Goal: Information Seeking & Learning: Learn about a topic

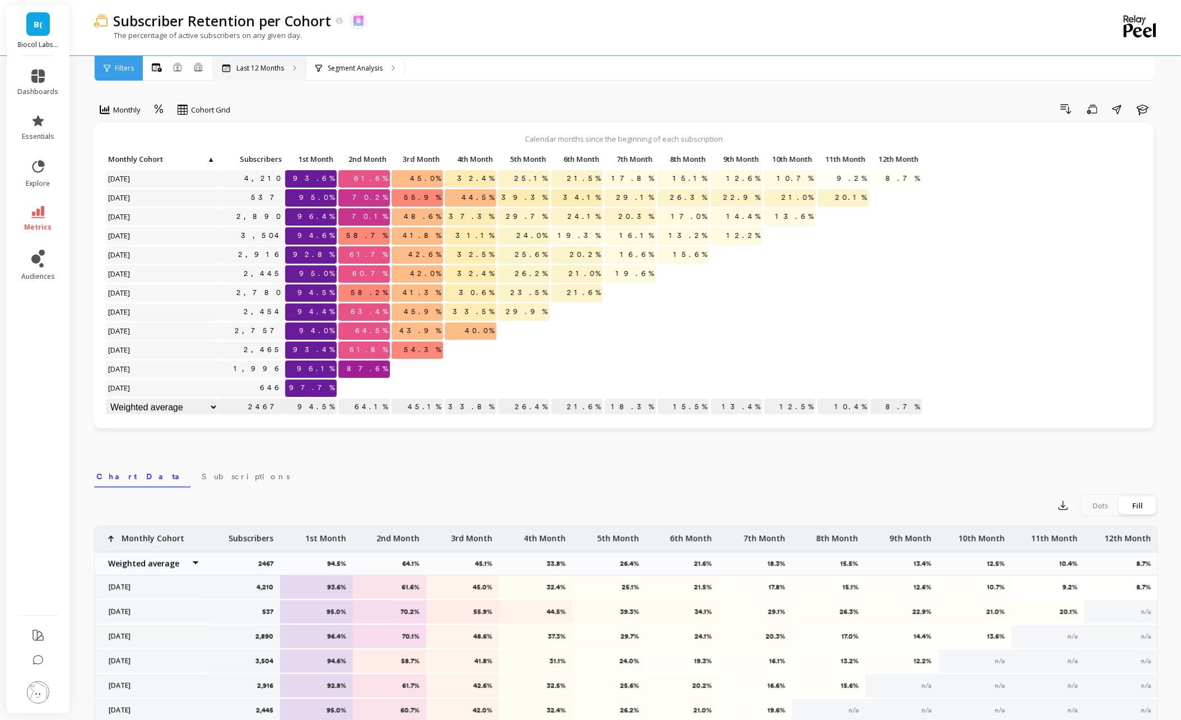
click at [267, 75] on div "Last 12 Months" at bounding box center [259, 68] width 93 height 25
click at [39, 220] on link "metrics" at bounding box center [38, 219] width 41 height 26
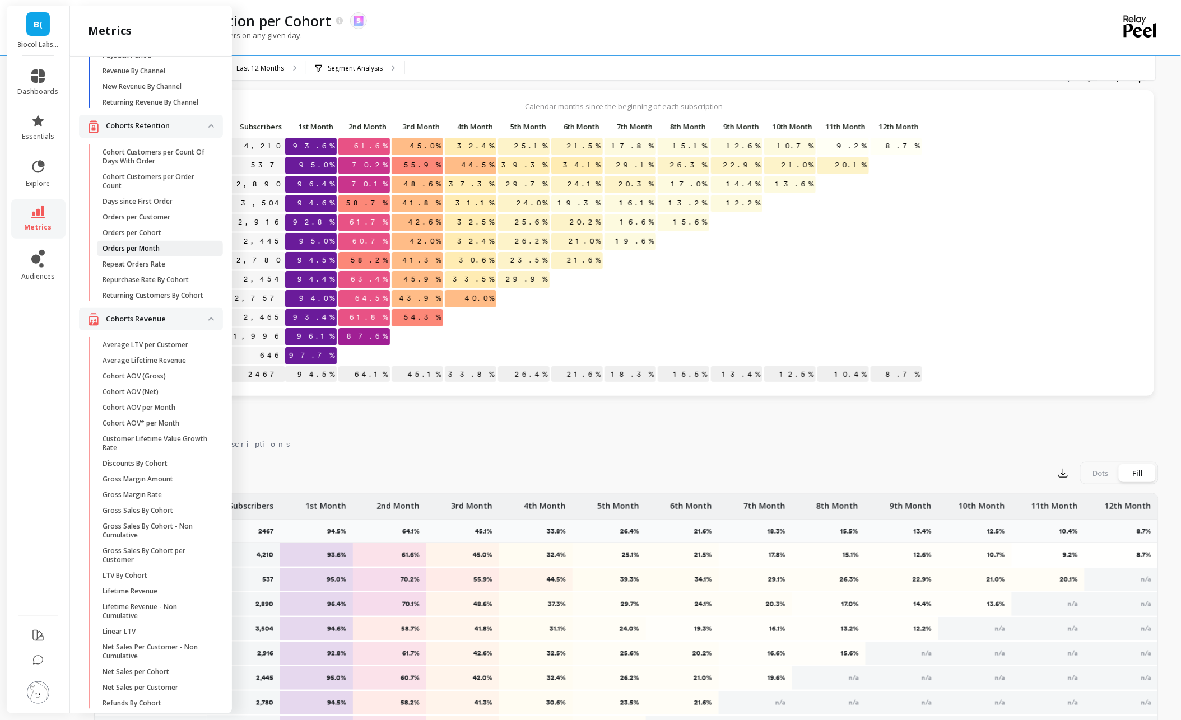
scroll to position [83, 0]
click at [120, 355] on p "Average Lifetime Revenue" at bounding box center [144, 356] width 83 height 9
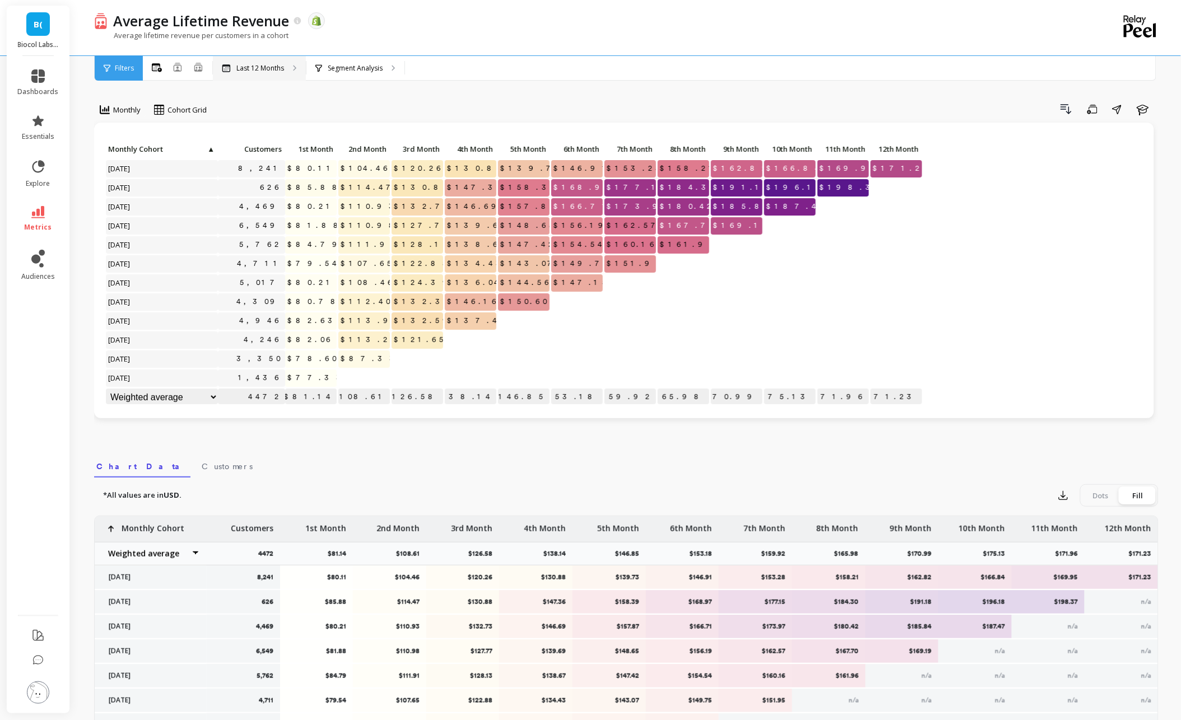
click at [282, 69] on p "Last 12 Months" at bounding box center [260, 68] width 48 height 9
click at [337, 71] on p "Segment Analysis" at bounding box center [355, 68] width 55 height 9
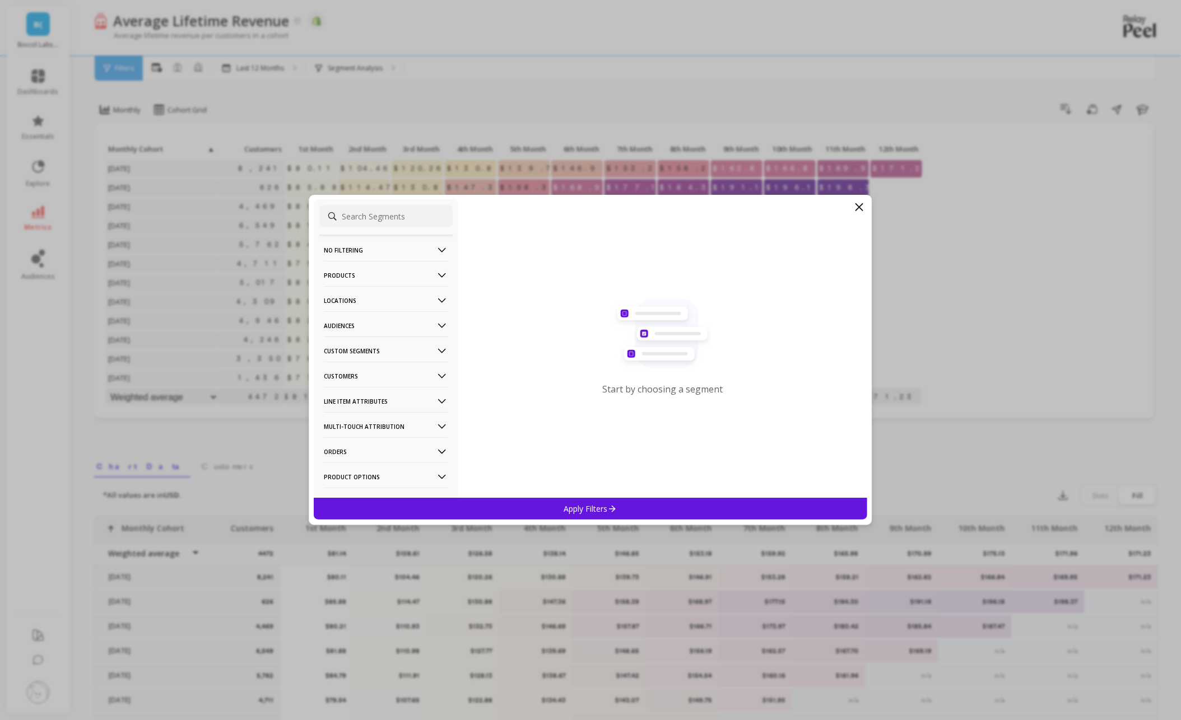
click at [352, 274] on p "Products" at bounding box center [386, 275] width 124 height 29
click at [364, 360] on div "Products" at bounding box center [385, 356] width 133 height 18
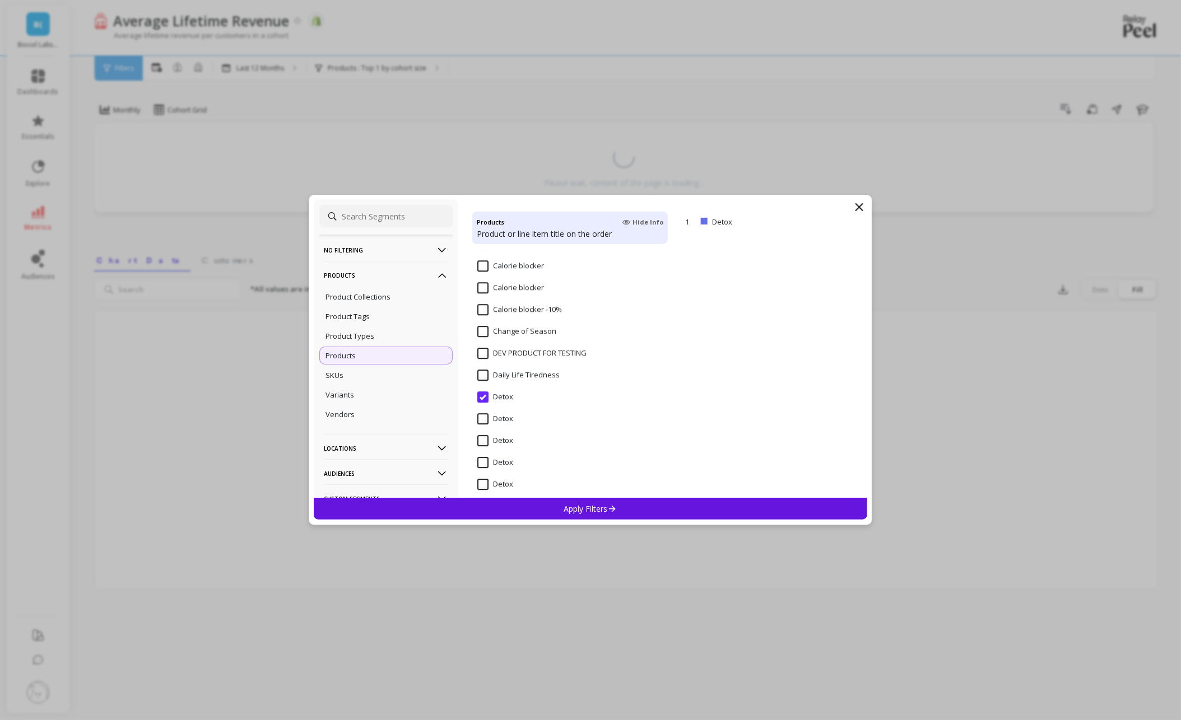
scroll to position [1216, 0]
click at [557, 506] on div "Apply Filters" at bounding box center [591, 509] width 554 height 22
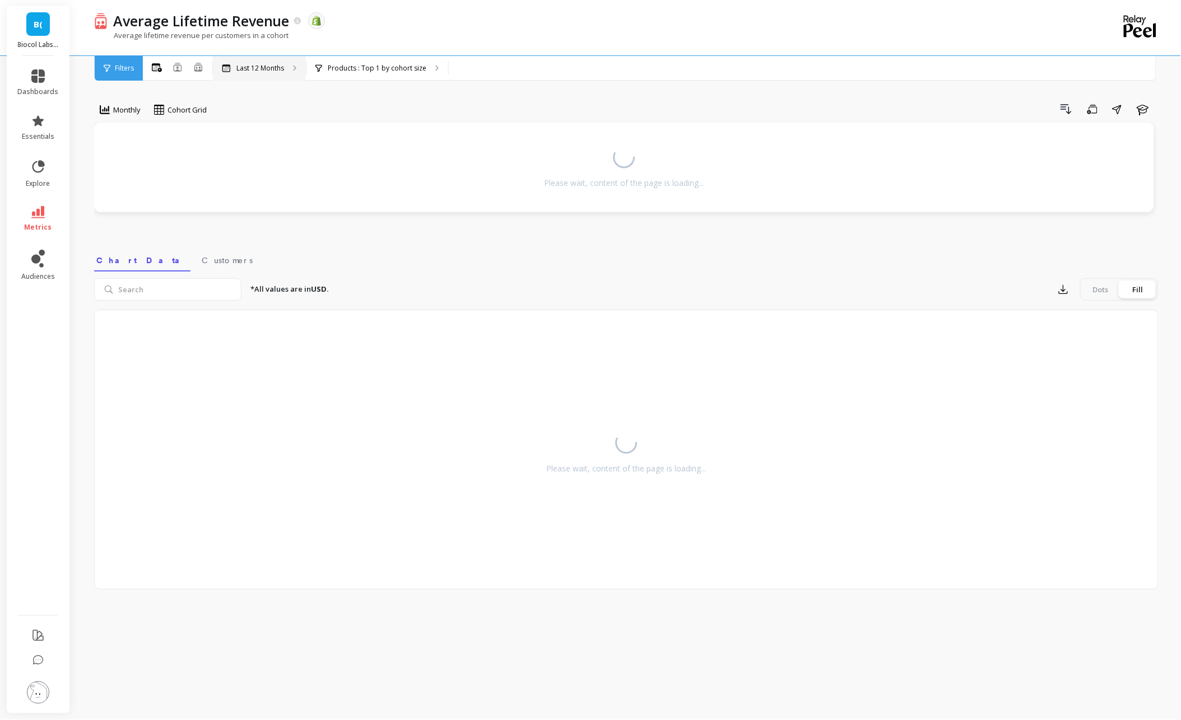
click at [259, 72] on p "Last 12 Months" at bounding box center [260, 68] width 48 height 9
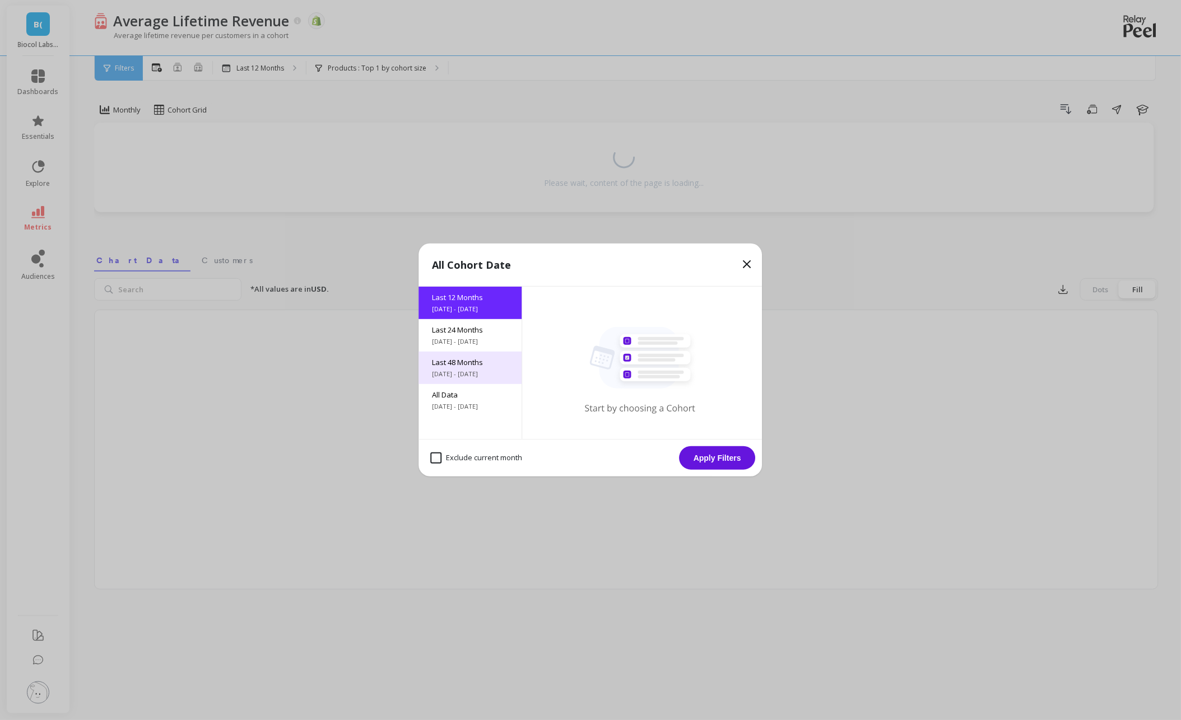
click at [469, 374] on span "[DATE] - [DATE]" at bounding box center [471, 374] width 76 height 9
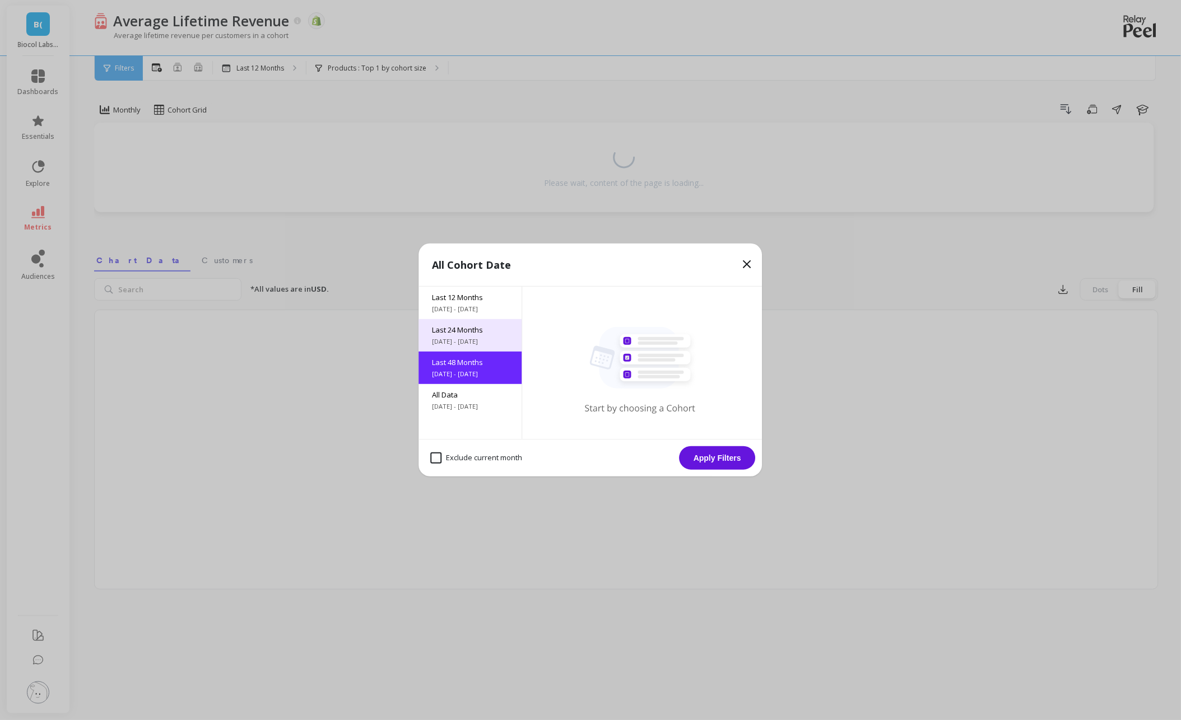
click at [458, 343] on span "[DATE] - [DATE]" at bounding box center [471, 341] width 76 height 9
click at [707, 451] on button "Apply Filters" at bounding box center [718, 459] width 76 height 24
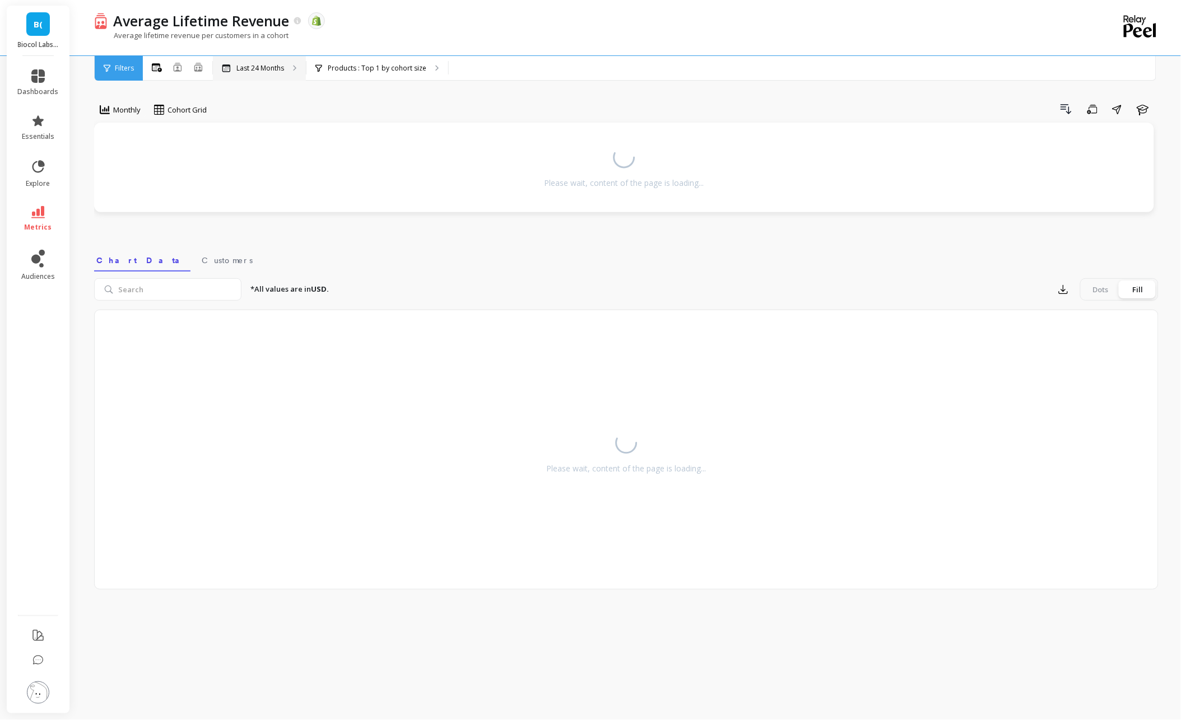
click at [269, 76] on div "Last 24 Months" at bounding box center [259, 68] width 93 height 25
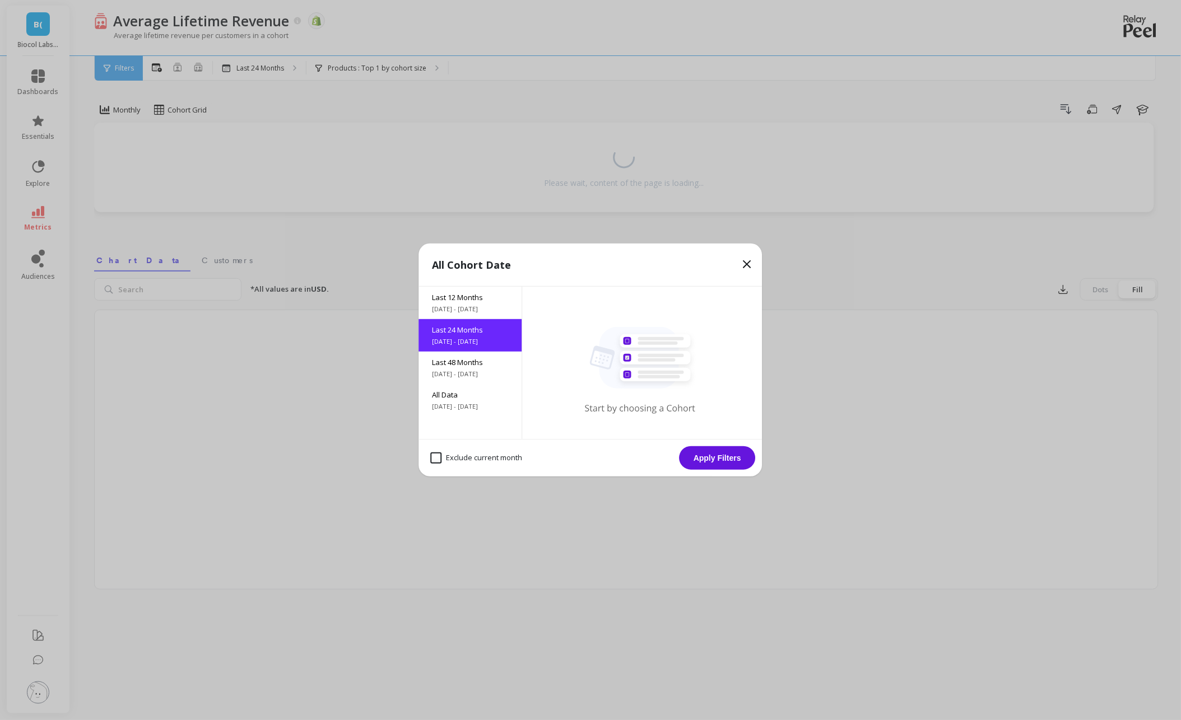
click at [492, 455] on month "Exclude current month" at bounding box center [477, 458] width 92 height 11
checkbox month "true"
click at [723, 466] on button "Apply Filters" at bounding box center [718, 459] width 76 height 24
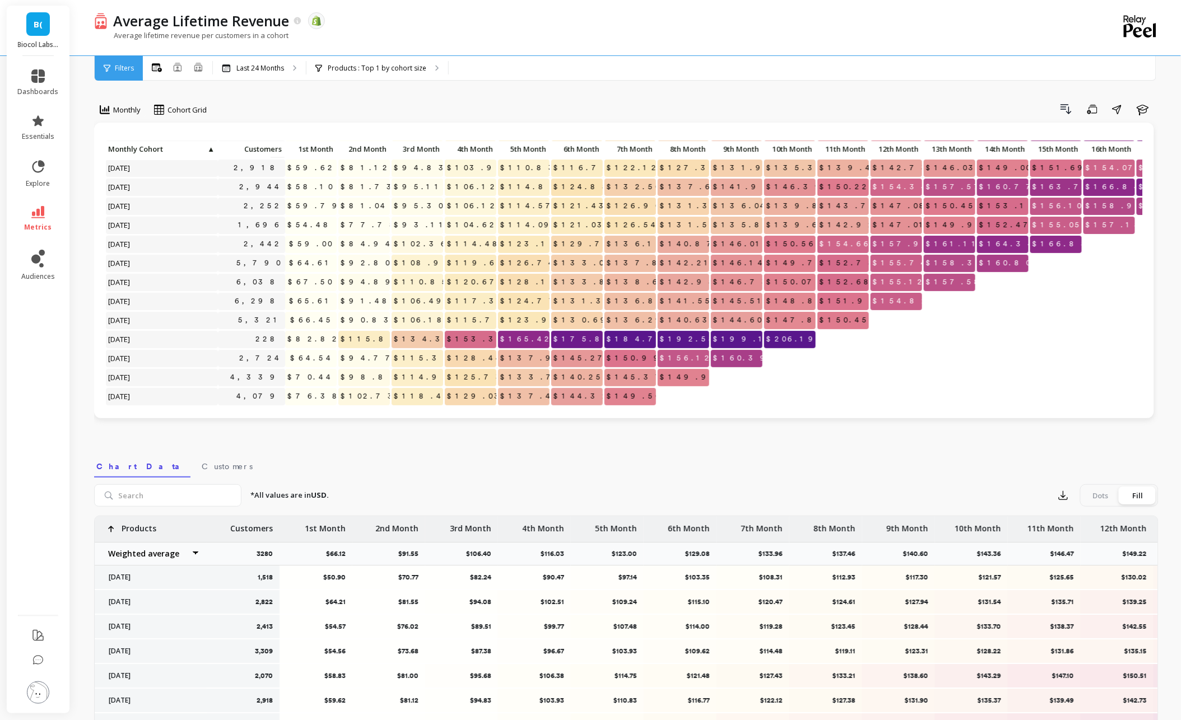
scroll to position [100, 0]
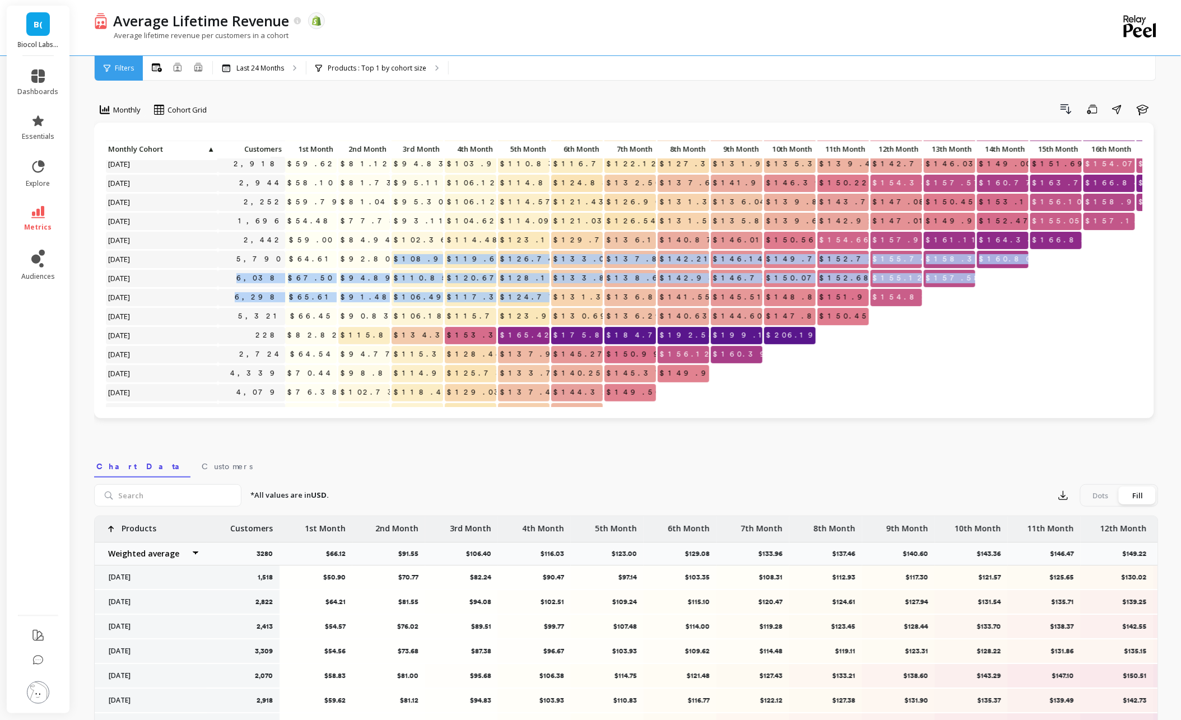
drag, startPoint x: 416, startPoint y: 258, endPoint x: 518, endPoint y: 307, distance: 112.8
click at [518, 307] on div "Click to create an audience 3,309 $54.56 $73.68 $87.38 $96.67 $103.93 $109.62 $…" at bounding box center [757, 293] width 1305 height 504
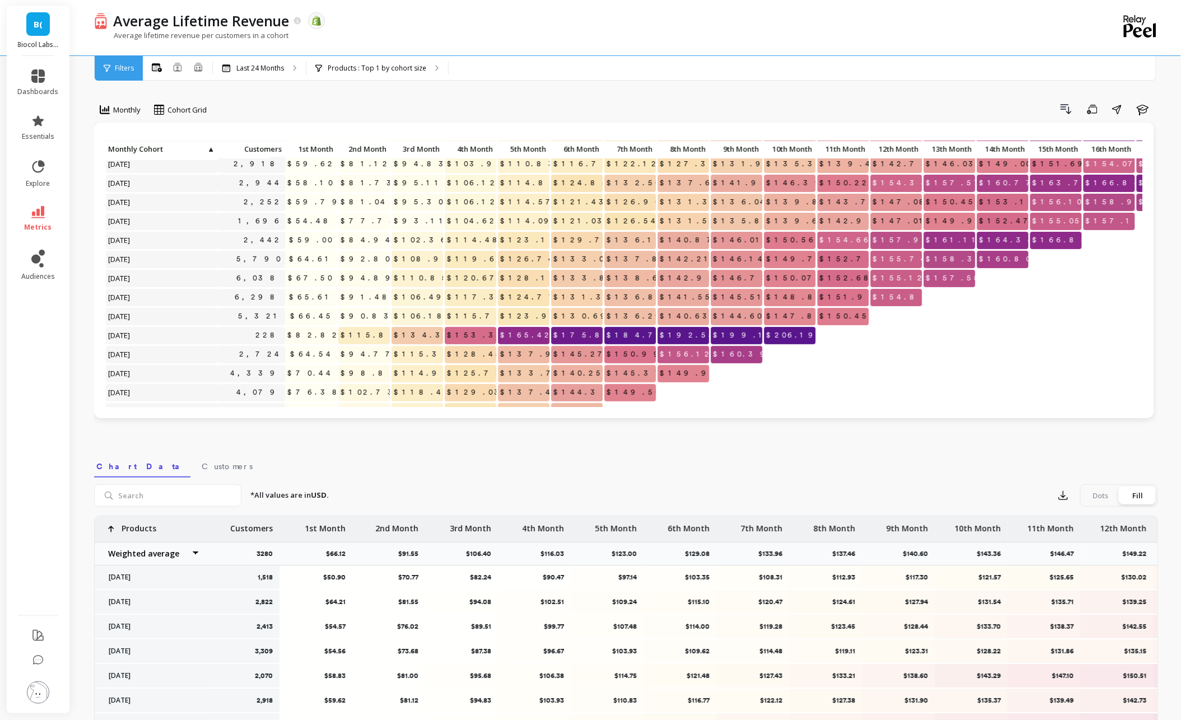
click at [436, 309] on span "$106.18" at bounding box center [422, 316] width 61 height 17
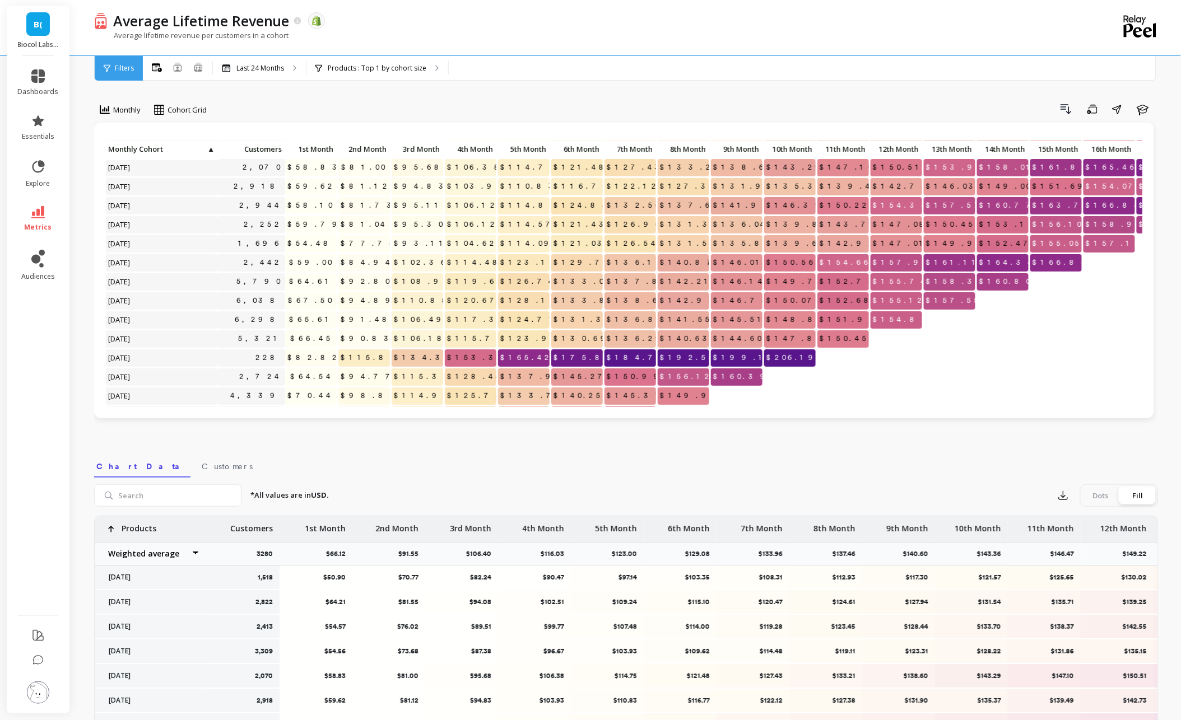
scroll to position [66, 0]
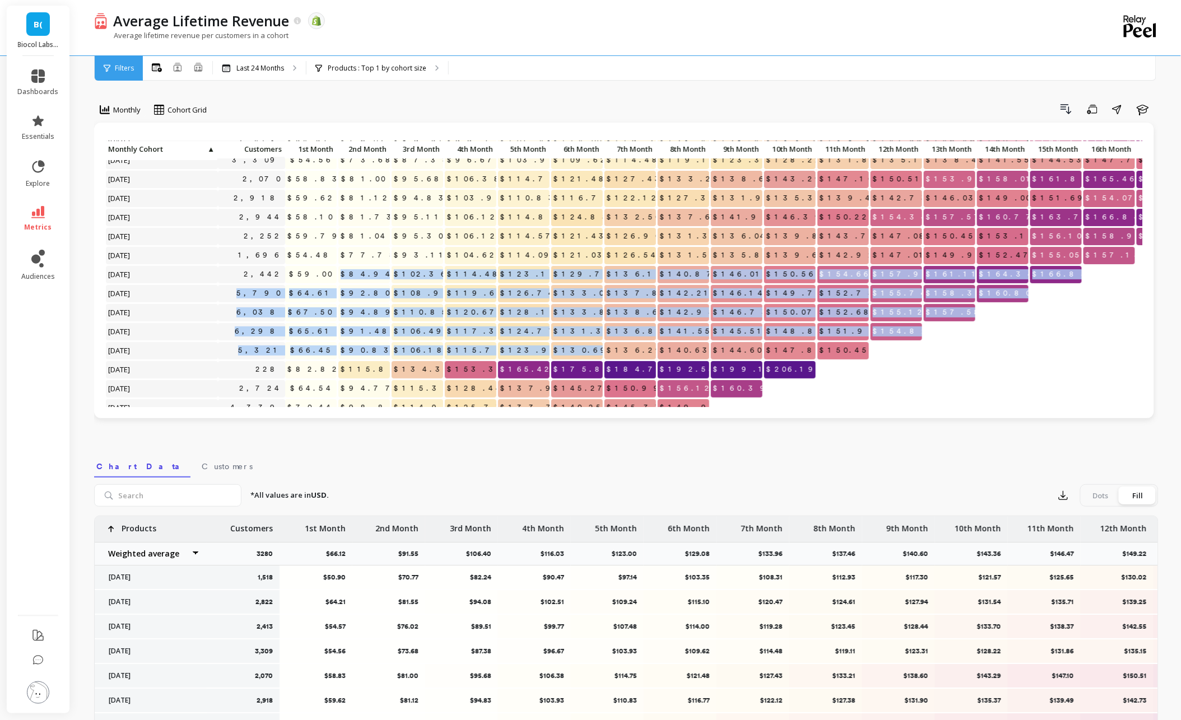
drag, startPoint x: 364, startPoint y: 275, endPoint x: 603, endPoint y: 346, distance: 250.0
click at [603, 346] on div "Click to create an audience 2,822 $64.21 $81.55 $94.08 $102.51 $109.24 $115.10 …" at bounding box center [757, 328] width 1305 height 504
click at [570, 351] on p "$130.69" at bounding box center [577, 350] width 52 height 17
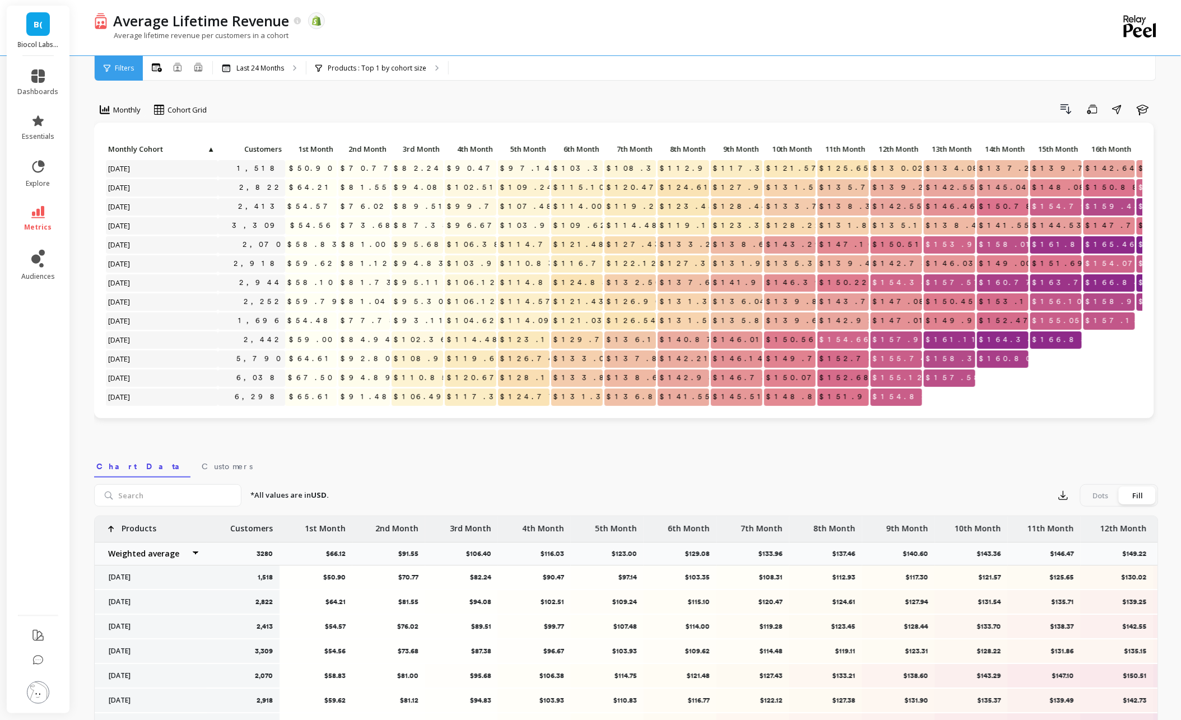
scroll to position [31, 0]
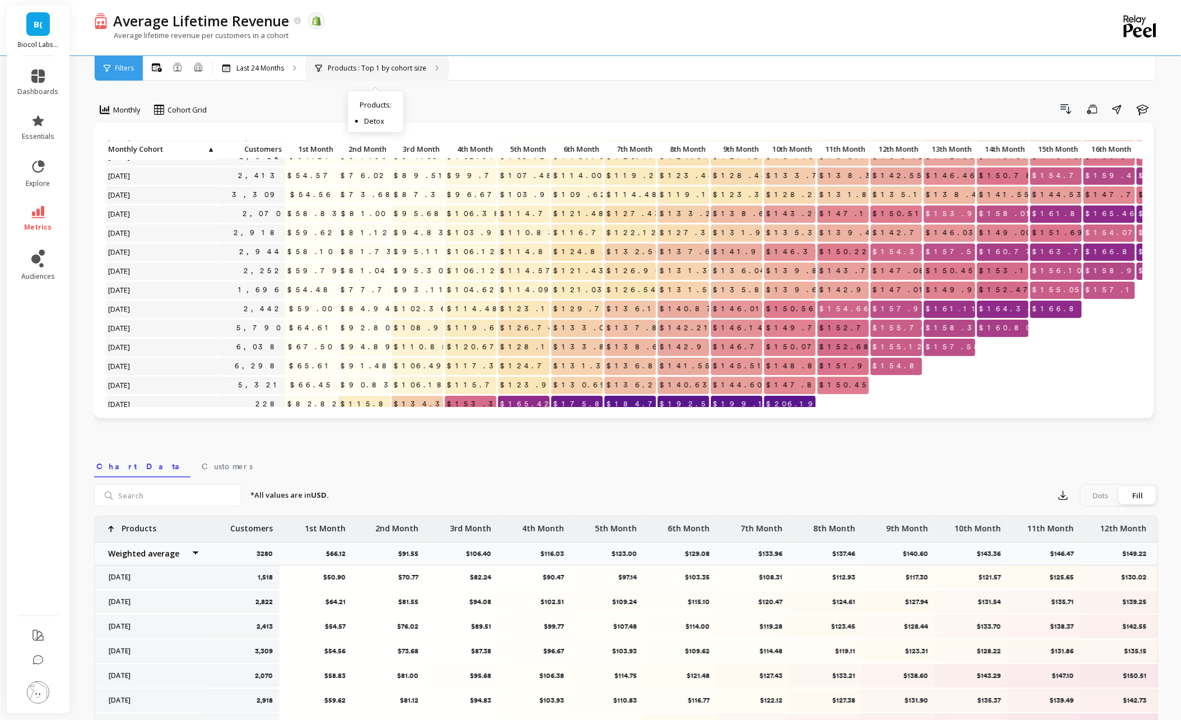
click at [338, 76] on div "Products : Top 1 by cohort size Products : Detox" at bounding box center [377, 68] width 142 height 25
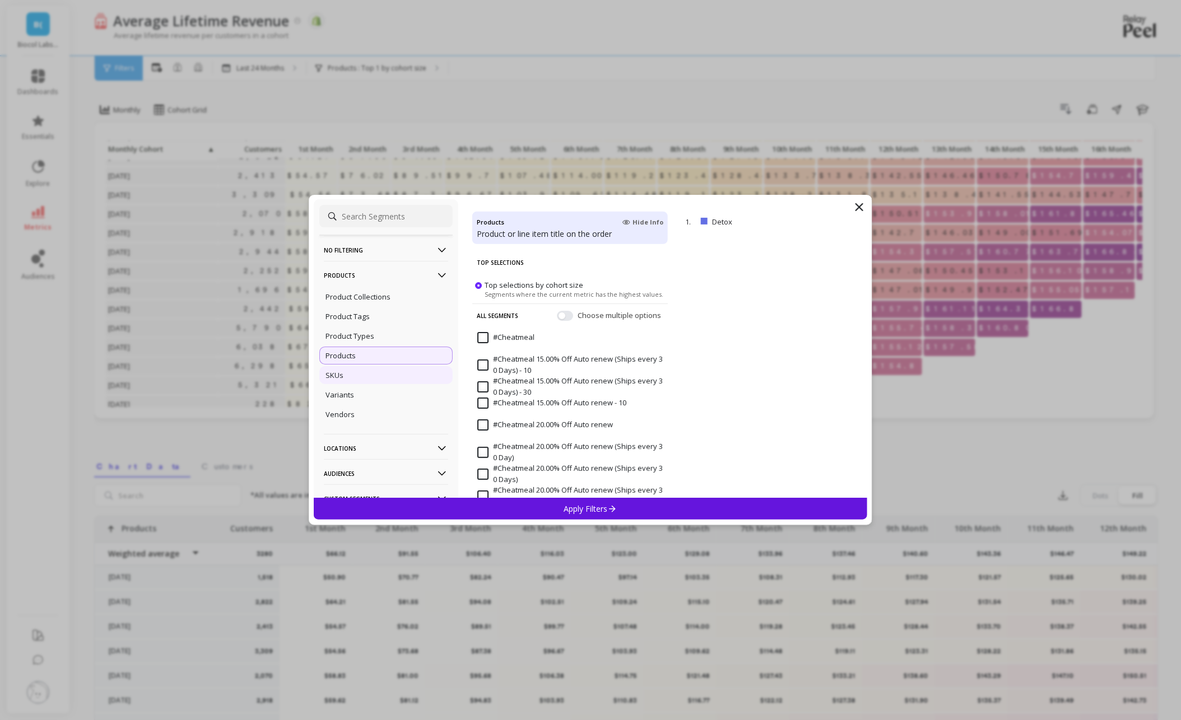
click at [364, 373] on div "SKUs" at bounding box center [385, 375] width 133 height 18
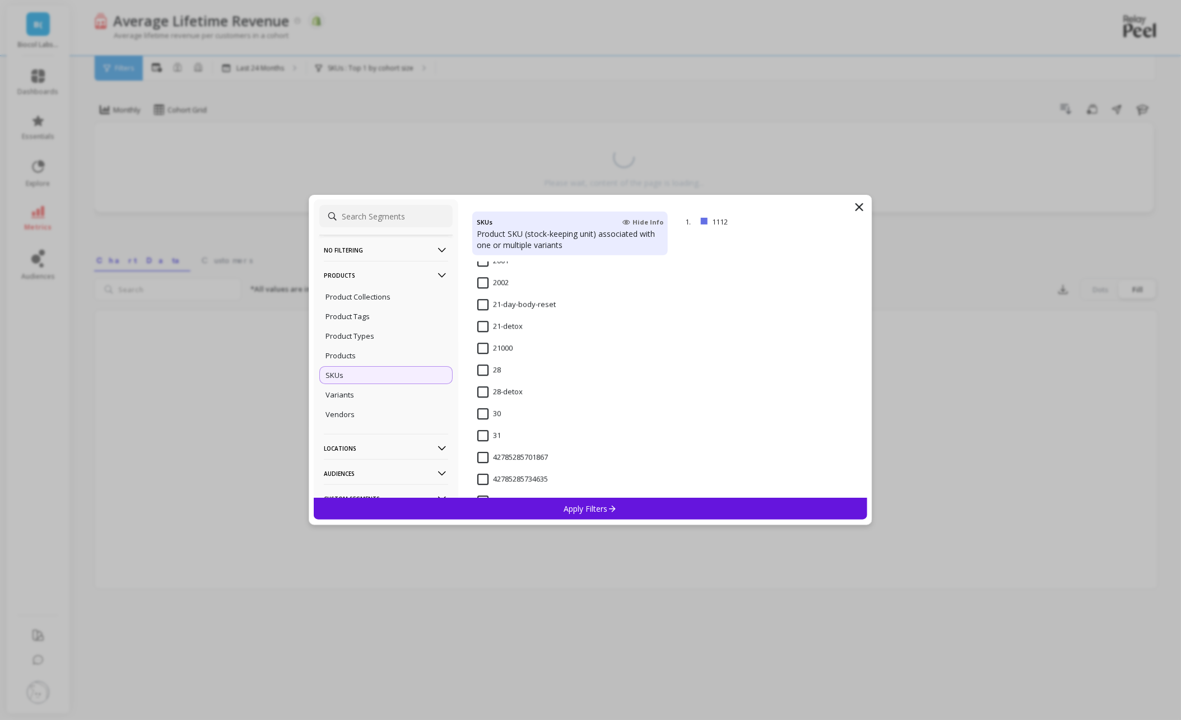
scroll to position [1061, 0]
click at [482, 429] on input "28-detox" at bounding box center [499, 424] width 45 height 11
click at [555, 515] on div "Apply Filters" at bounding box center [591, 509] width 554 height 22
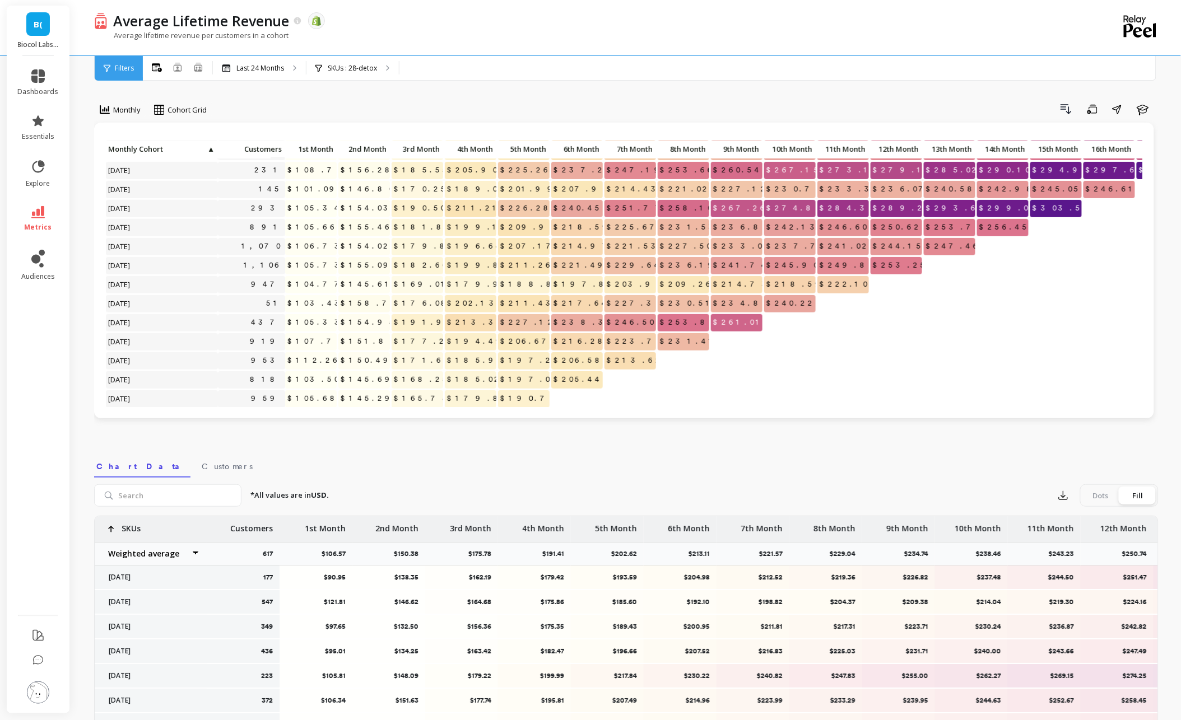
scroll to position [131, 0]
click at [351, 75] on div "SKUs : 28-detox" at bounding box center [352, 68] width 92 height 25
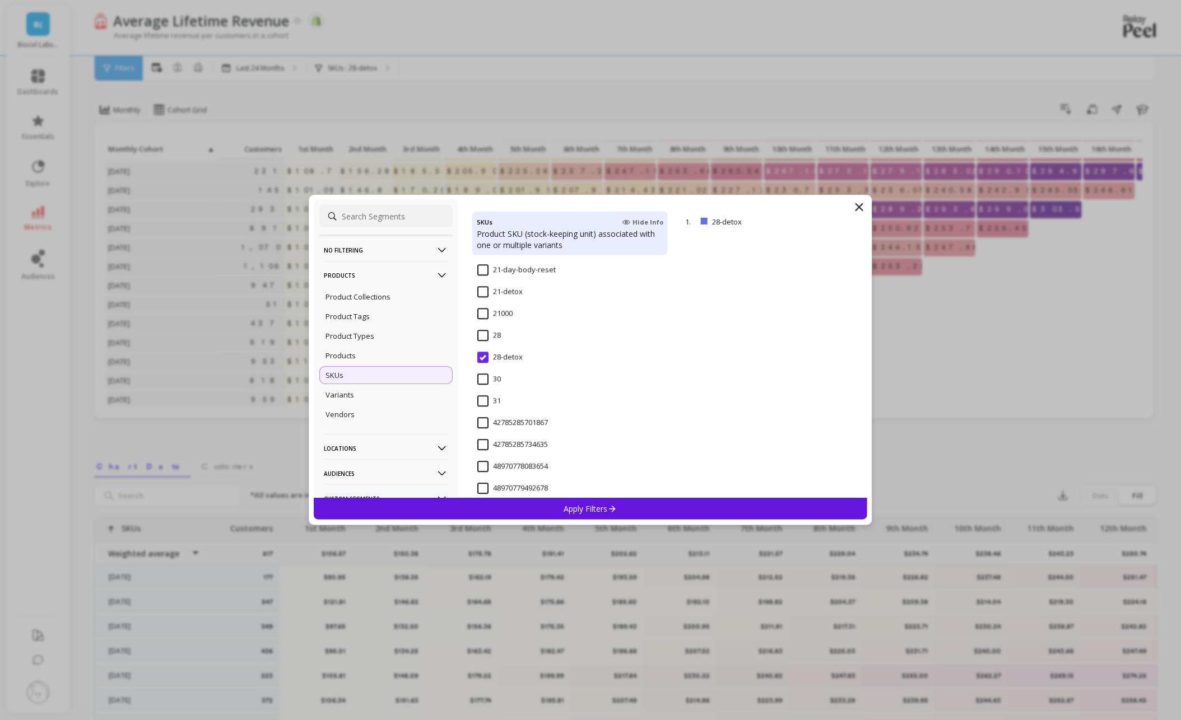
scroll to position [1105, 0]
click at [506, 316] on input "21-detox" at bounding box center [499, 314] width 45 height 11
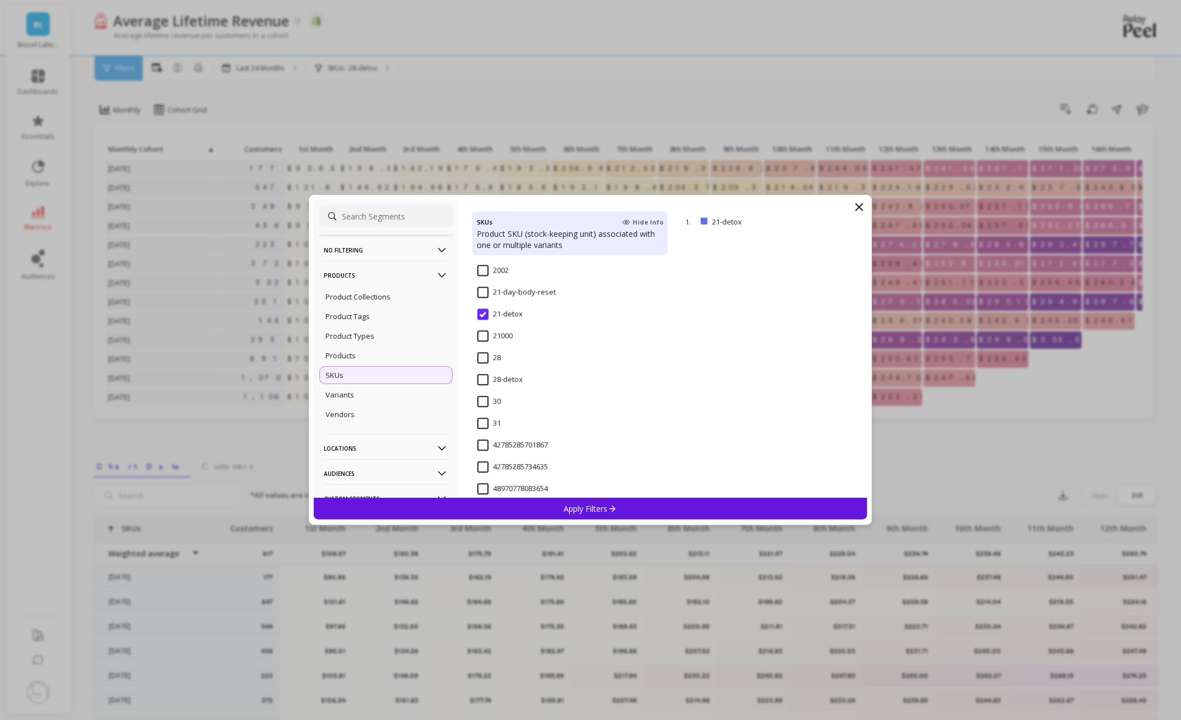
click at [568, 506] on p "Apply Filters" at bounding box center [590, 509] width 53 height 11
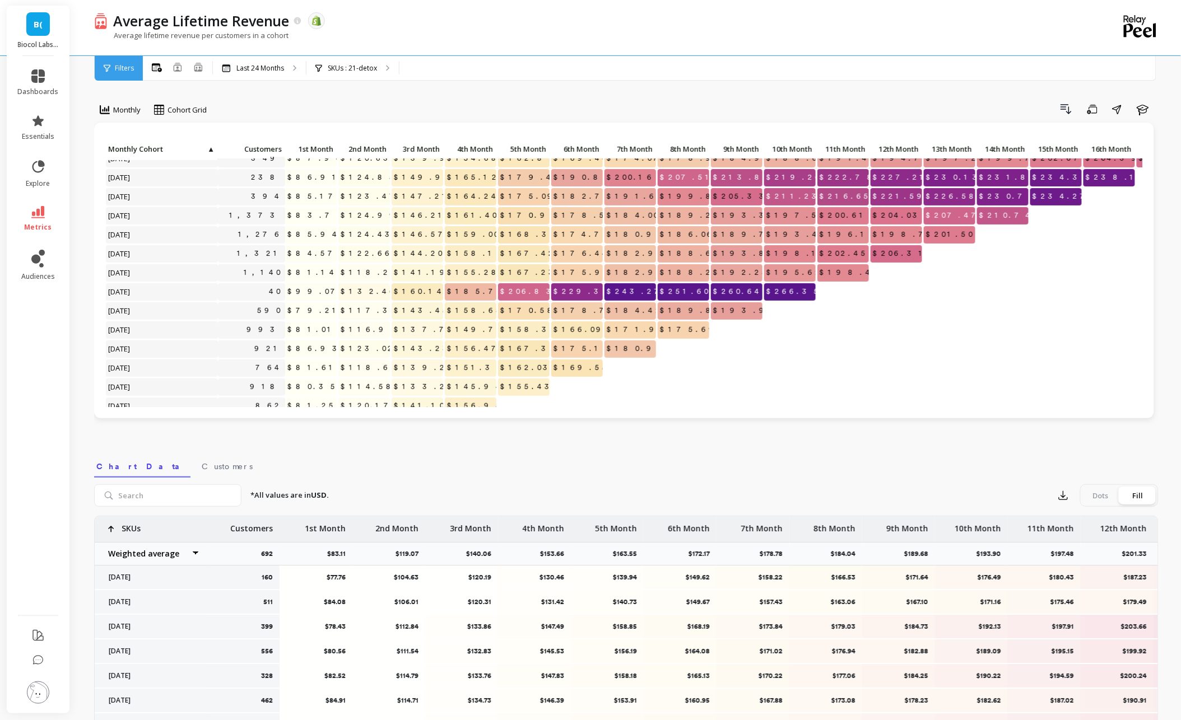
scroll to position [62, 0]
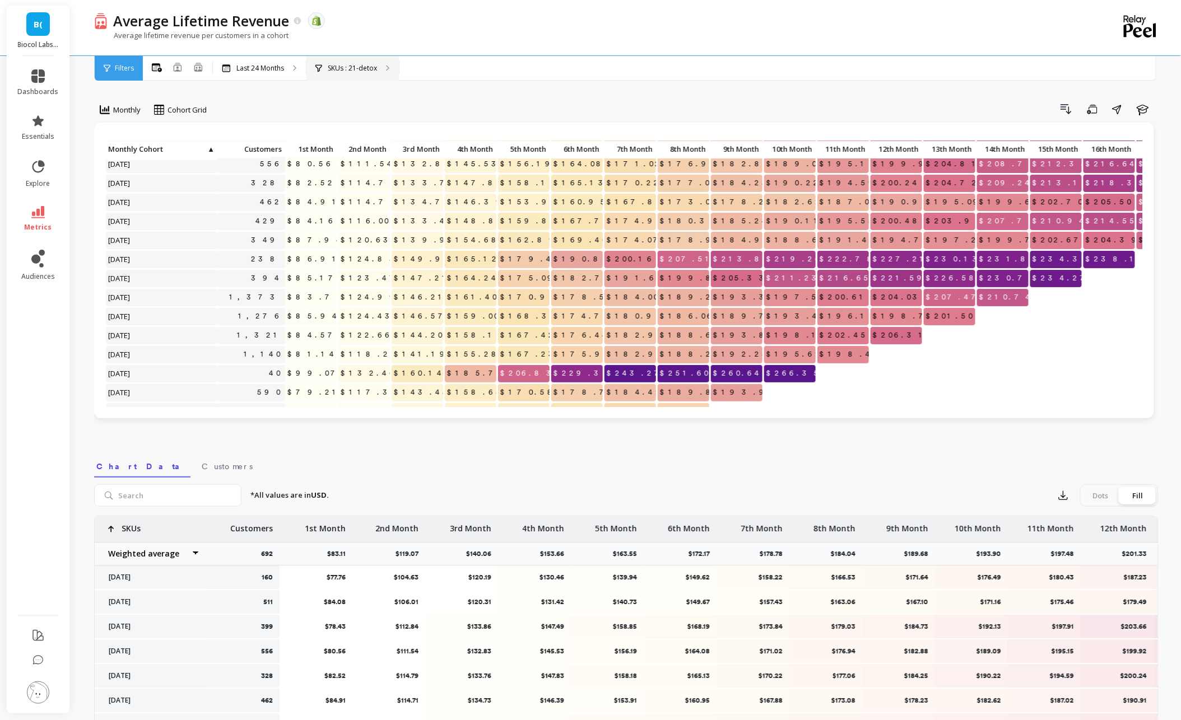
click at [325, 76] on div "SKUs : 21-detox" at bounding box center [352, 68] width 92 height 25
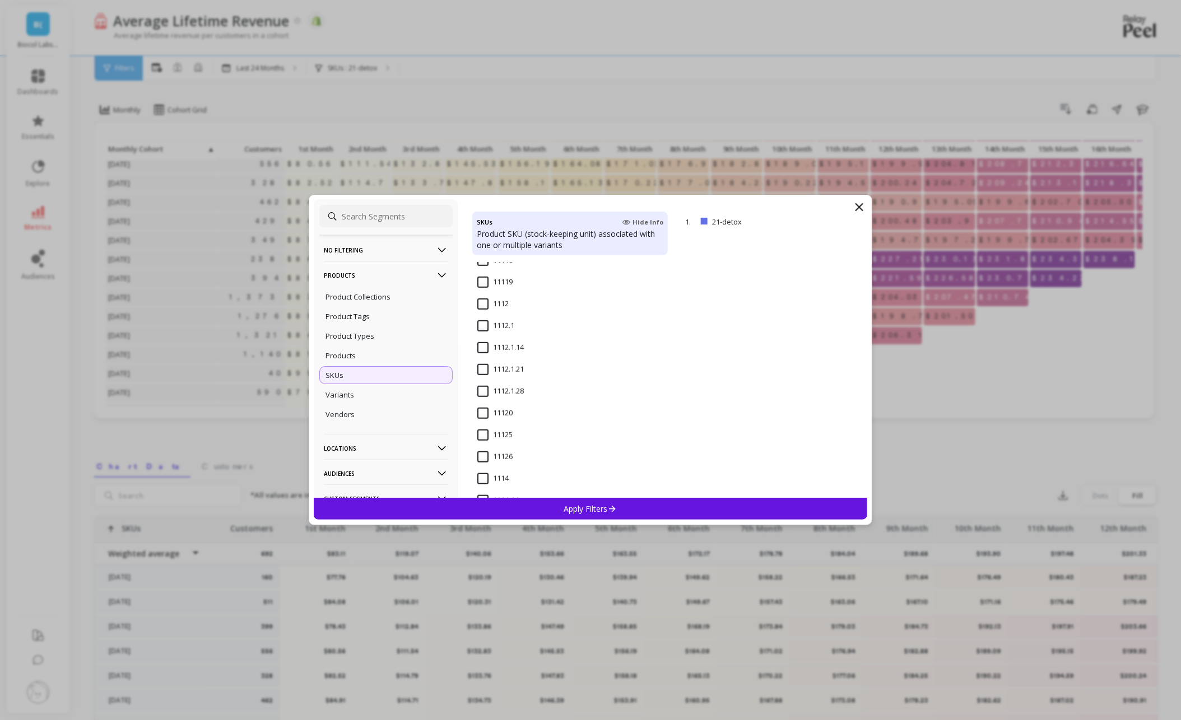
scroll to position [253, 0]
click at [482, 359] on input "1112" at bounding box center [492, 357] width 31 height 11
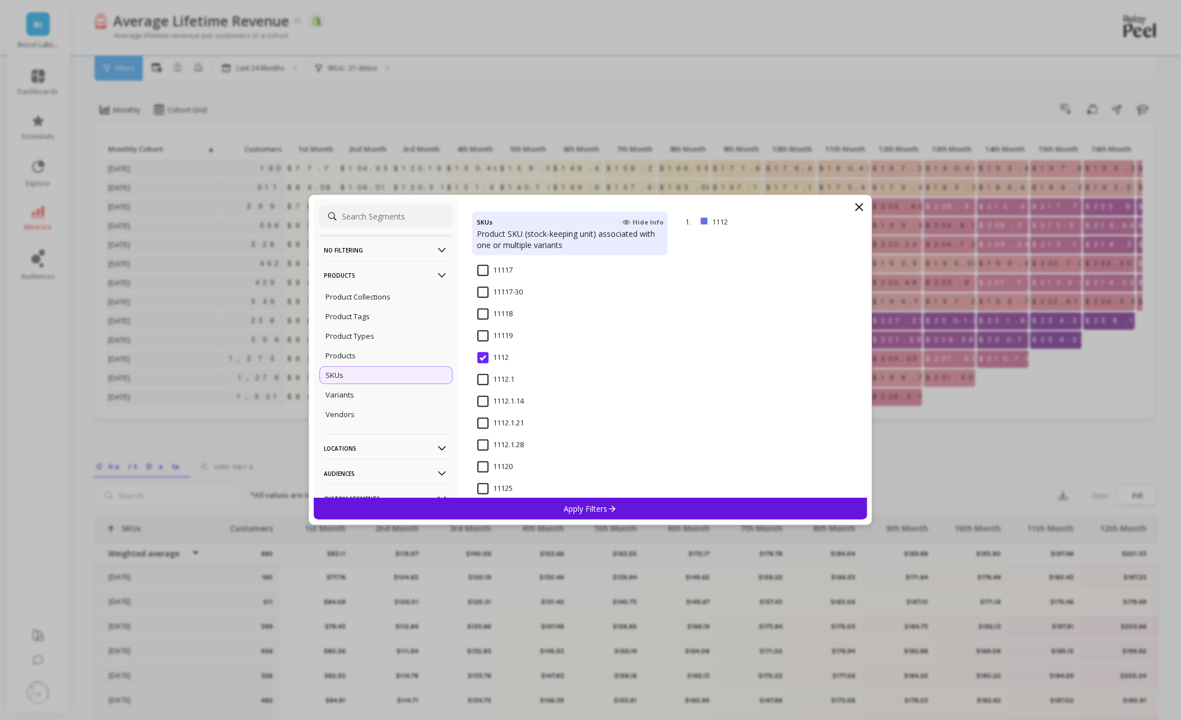
click at [546, 508] on div "Apply Filters" at bounding box center [591, 509] width 554 height 22
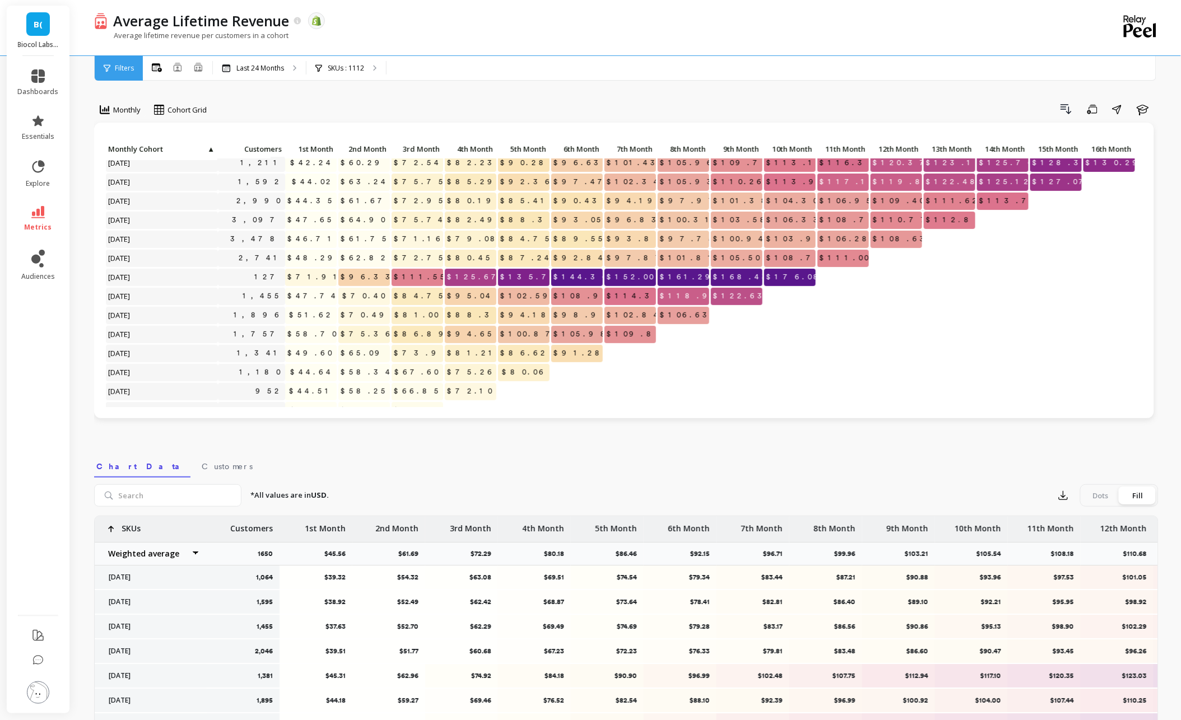
scroll to position [146, 0]
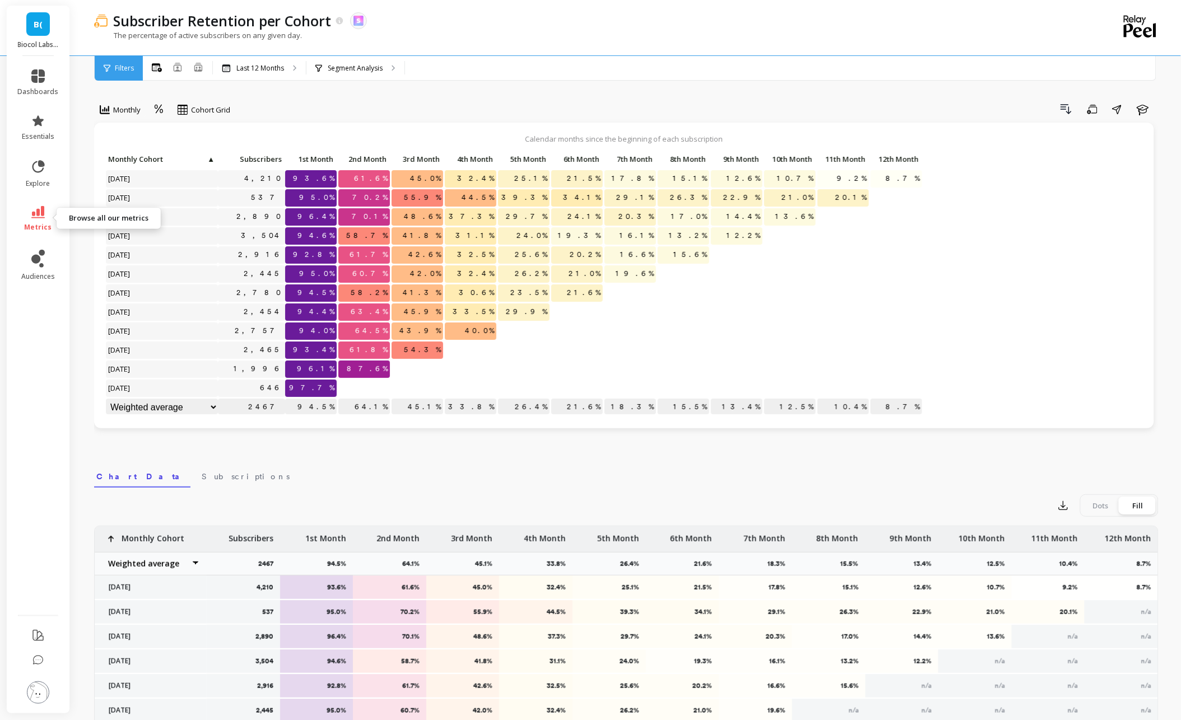
click at [38, 226] on span "metrics" at bounding box center [38, 227] width 27 height 9
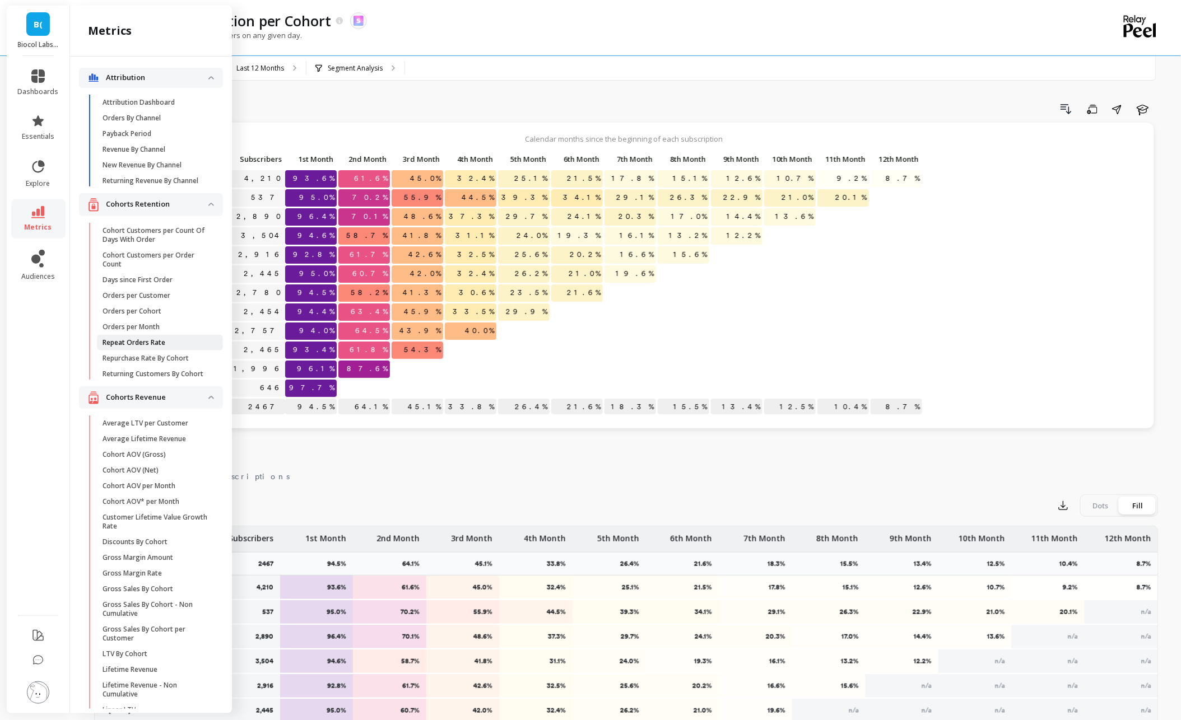
click at [154, 344] on p "Repeat Orders Rate" at bounding box center [134, 342] width 63 height 9
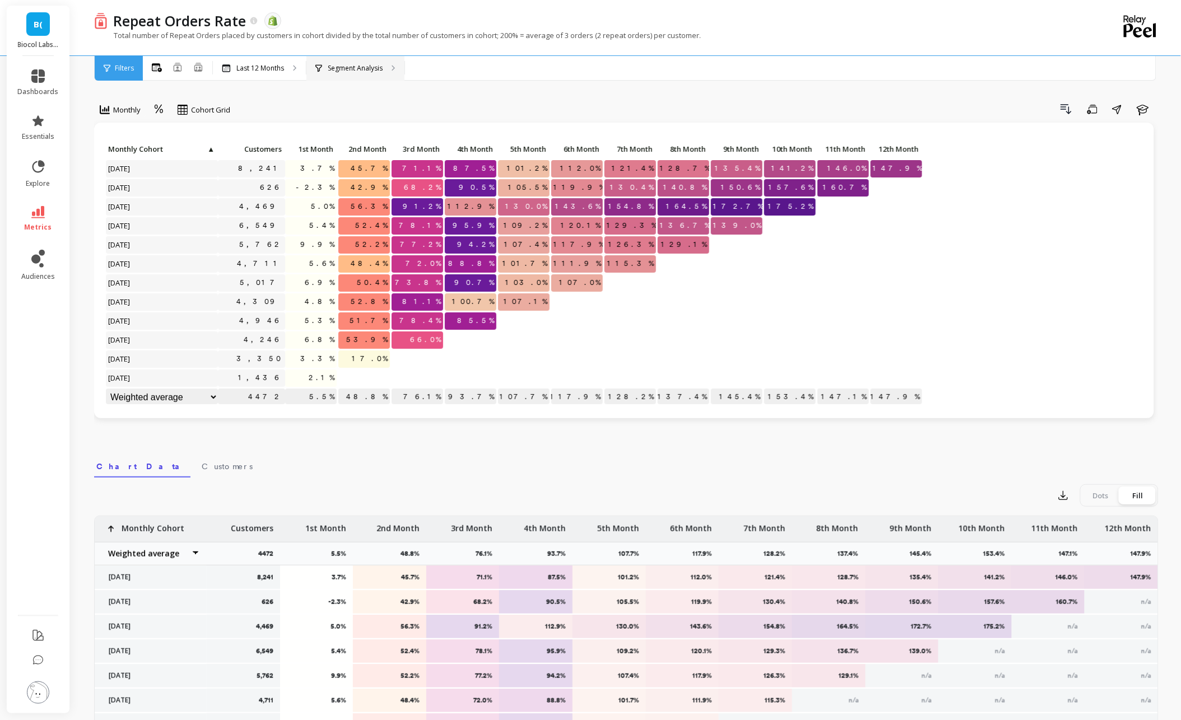
click at [347, 69] on p "Segment Analysis" at bounding box center [355, 68] width 55 height 9
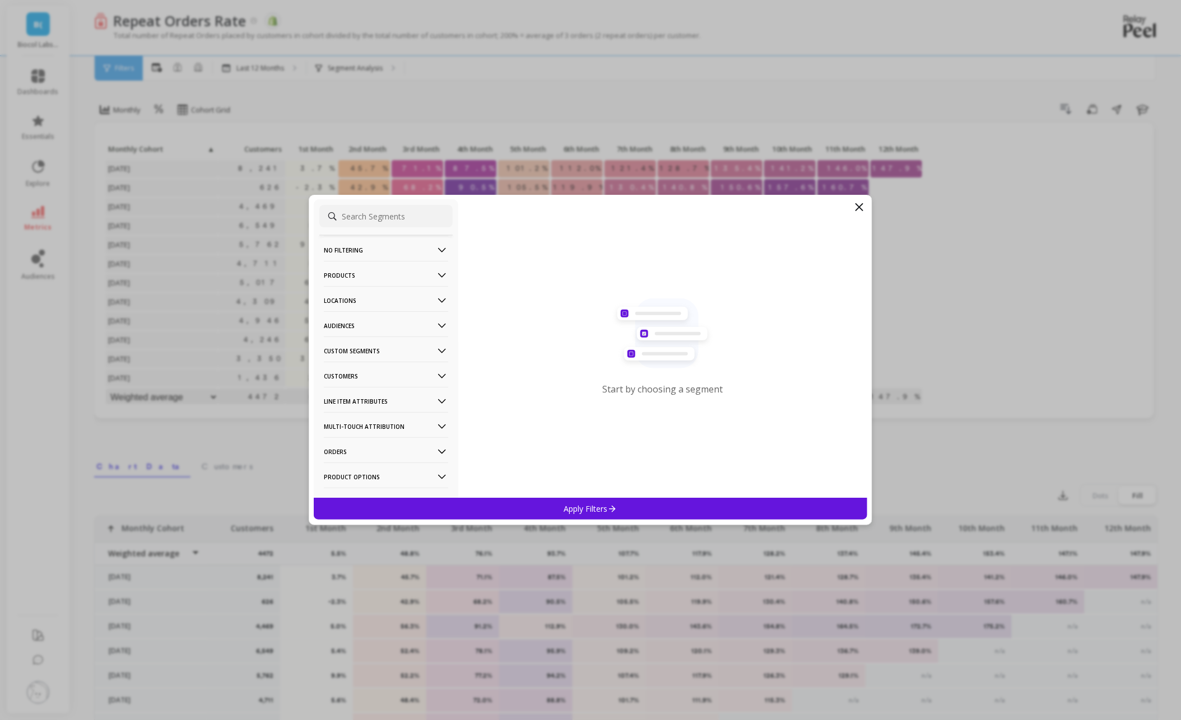
click at [384, 282] on p "Products" at bounding box center [386, 275] width 124 height 29
click at [373, 359] on div "Products" at bounding box center [385, 356] width 133 height 18
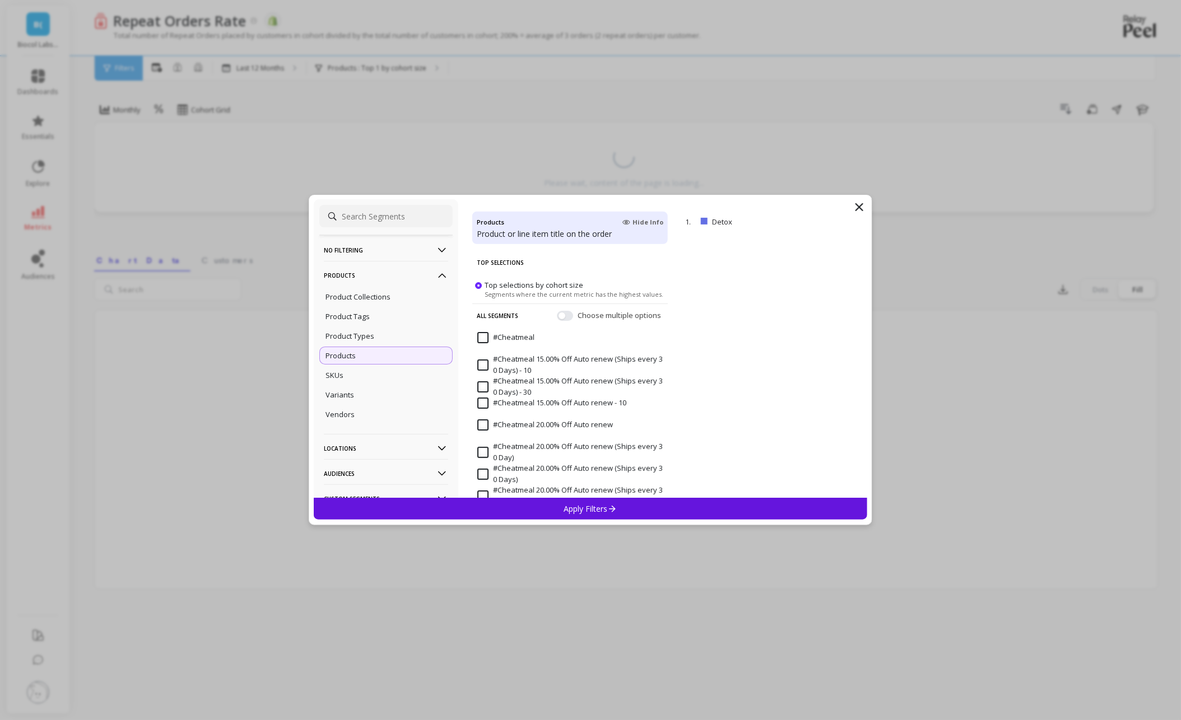
click at [570, 501] on div "Apply Filters" at bounding box center [591, 509] width 554 height 22
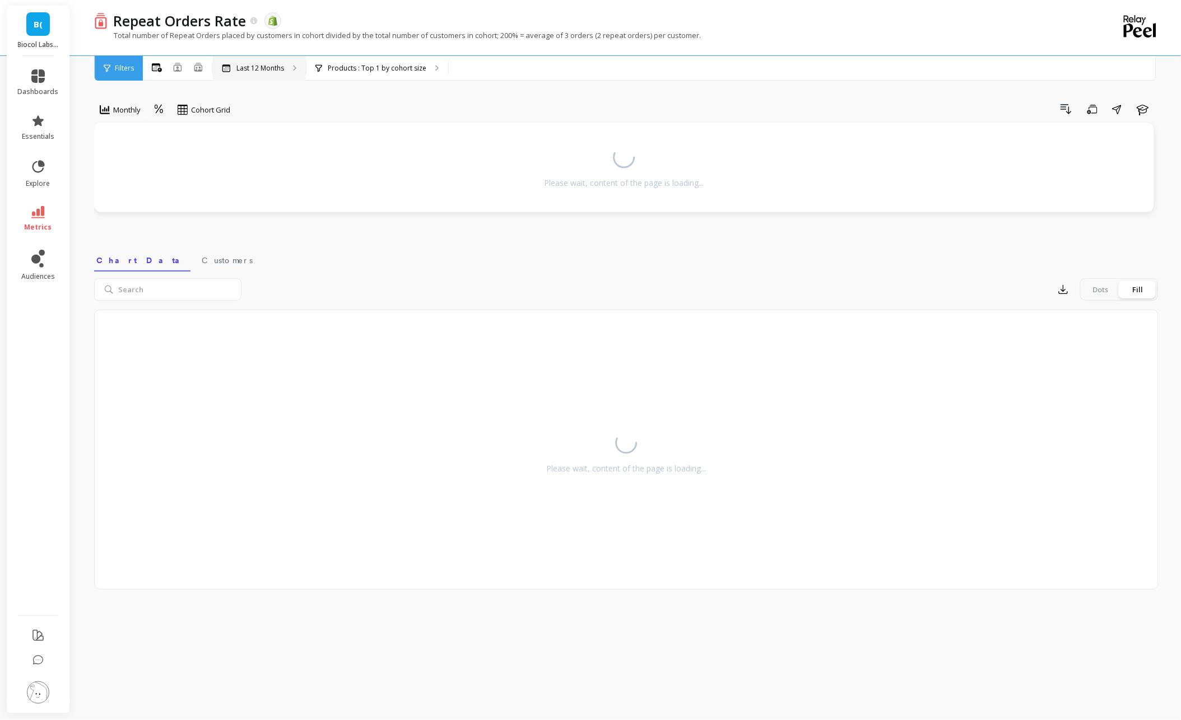
click at [255, 65] on p "Last 12 Months" at bounding box center [260, 68] width 48 height 9
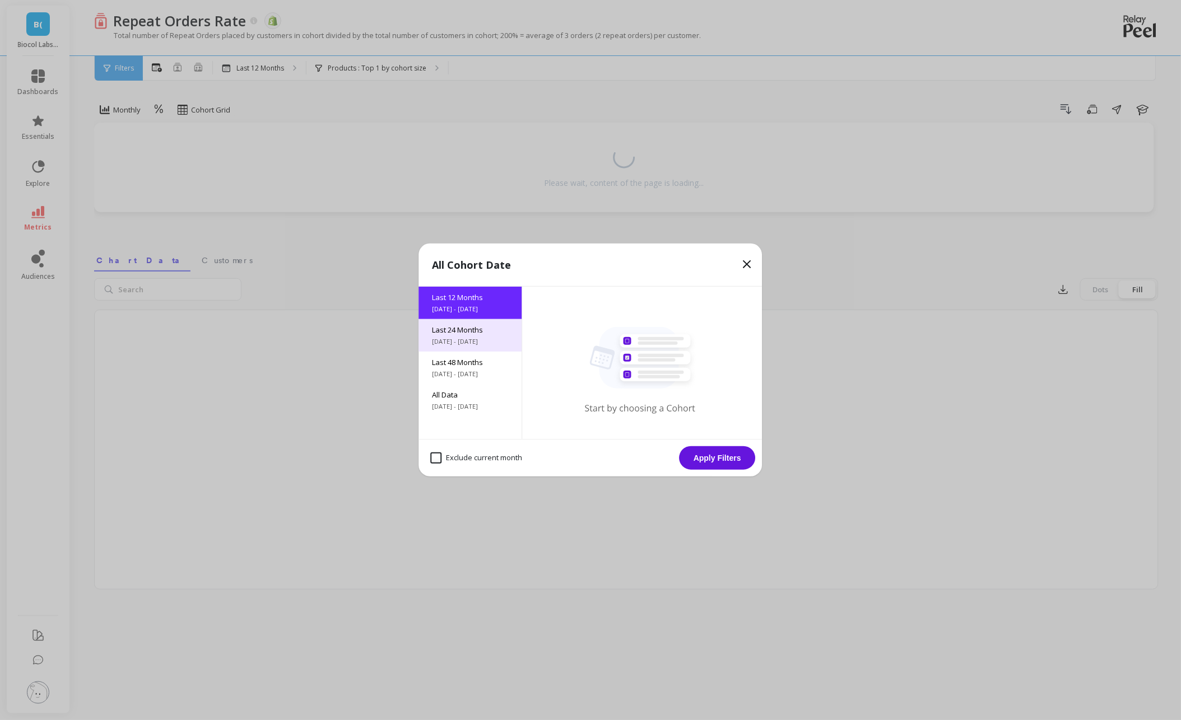
click at [457, 344] on span "[DATE] - [DATE]" at bounding box center [471, 341] width 76 height 9
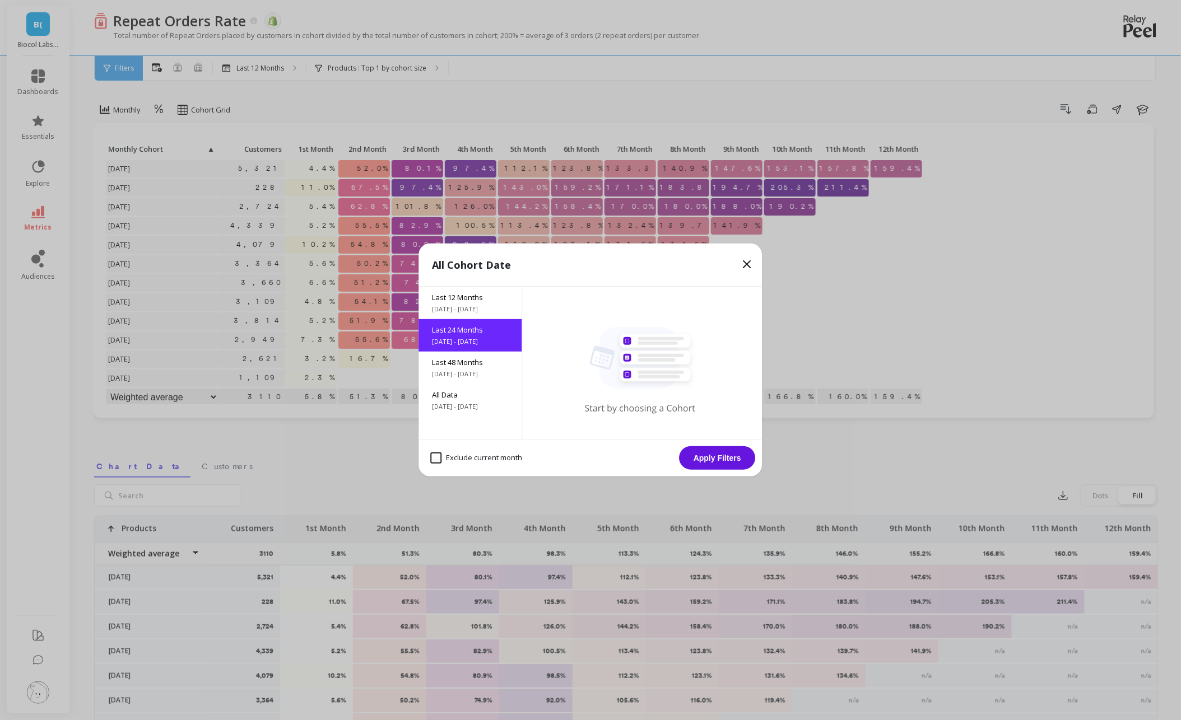
click at [471, 459] on month "Exclude current month" at bounding box center [477, 458] width 92 height 11
checkbox month "true"
click at [701, 458] on button "Apply Filters" at bounding box center [718, 459] width 76 height 24
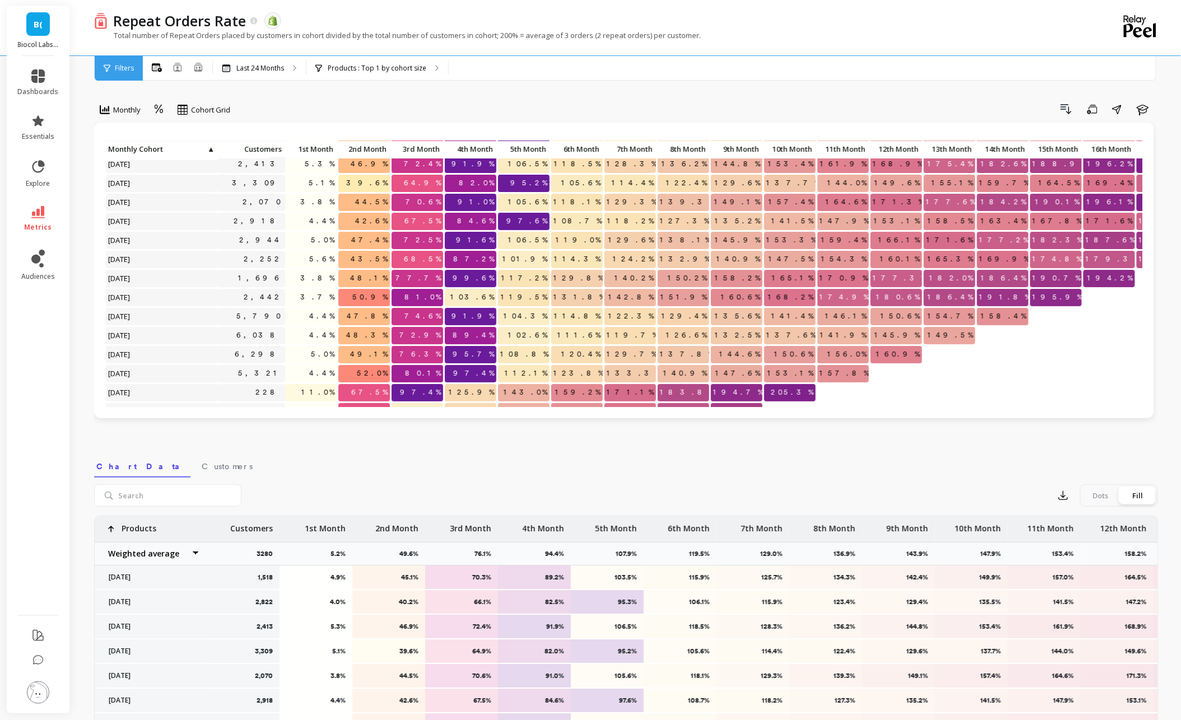
scroll to position [29, 0]
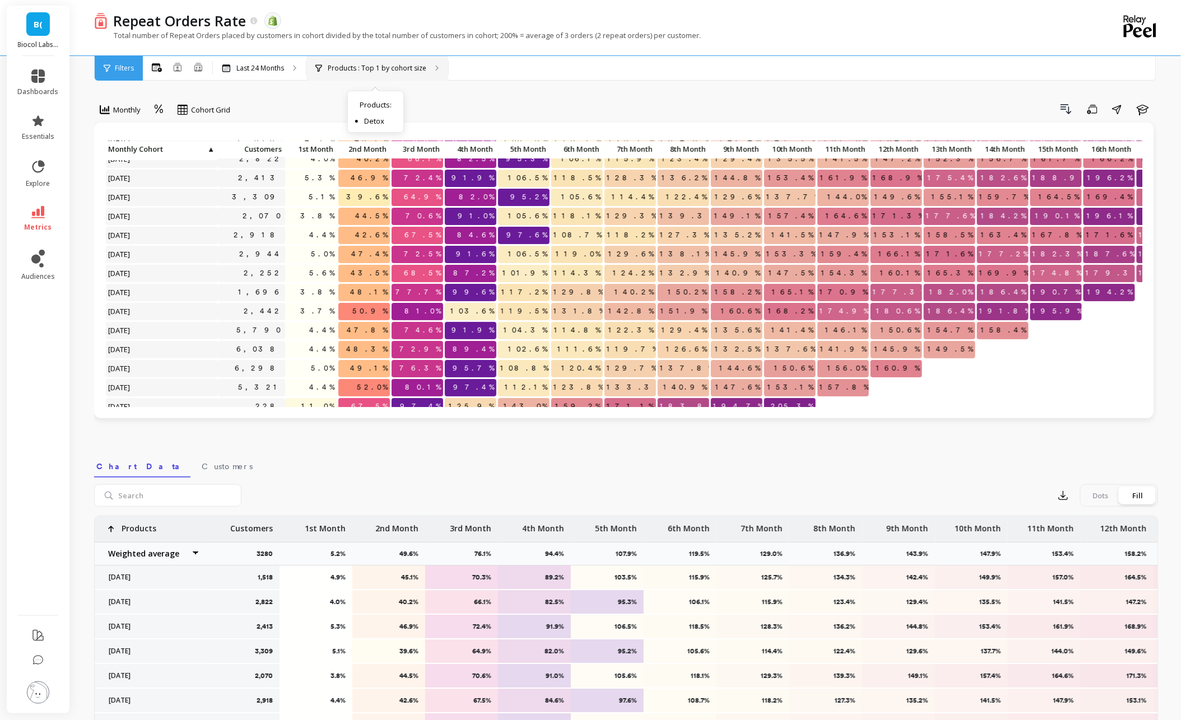
click at [382, 75] on div "Products : Top 1 by cohort size Products : Detox" at bounding box center [377, 68] width 142 height 25
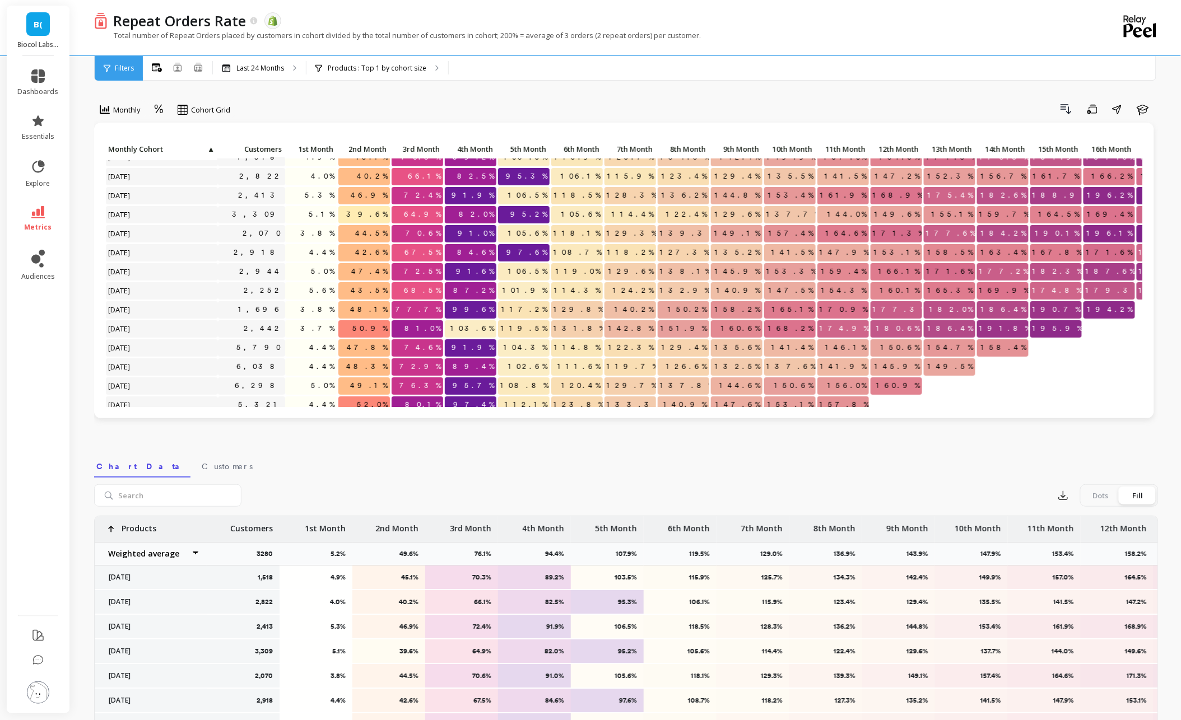
scroll to position [0, 0]
